Goal: Find contact information: Find contact information

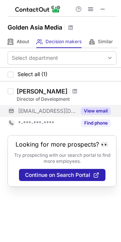
click at [91, 114] on button "View email" at bounding box center [96, 111] width 30 height 8
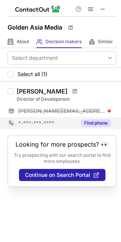
click at [93, 125] on button "Find phone" at bounding box center [96, 123] width 30 height 8
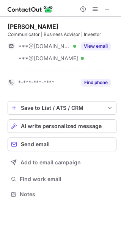
scroll to position [177, 121]
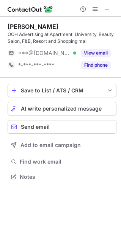
scroll to position [171, 121]
click at [110, 7] on span at bounding box center [107, 9] width 6 height 6
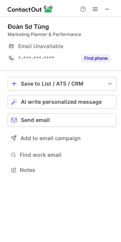
scroll to position [4, 3]
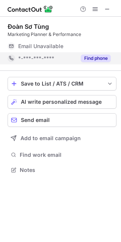
click at [96, 58] on button "Find phone" at bounding box center [96, 59] width 30 height 8
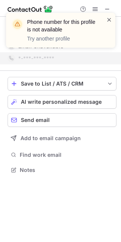
click at [108, 17] on span at bounding box center [109, 20] width 6 height 8
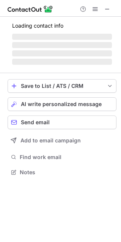
scroll to position [4, 3]
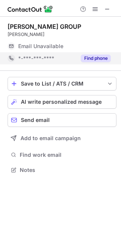
click at [87, 55] on button "Find phone" at bounding box center [96, 59] width 30 height 8
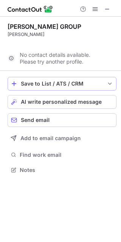
scroll to position [153, 121]
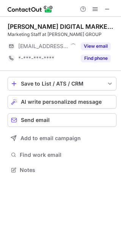
scroll to position [4, 3]
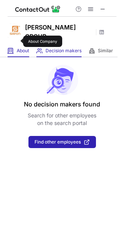
click at [18, 48] on span "About" at bounding box center [23, 51] width 13 height 6
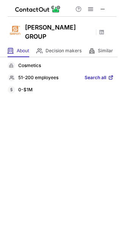
click at [109, 75] on span at bounding box center [111, 78] width 6 height 6
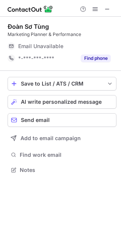
scroll to position [165, 121]
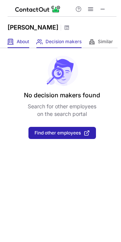
click at [15, 41] on div "About About Company" at bounding box center [19, 42] width 22 height 13
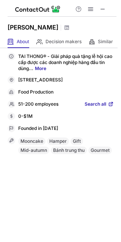
click at [95, 104] on span "Search all" at bounding box center [95, 104] width 22 height 7
